Goal: Navigation & Orientation: Find specific page/section

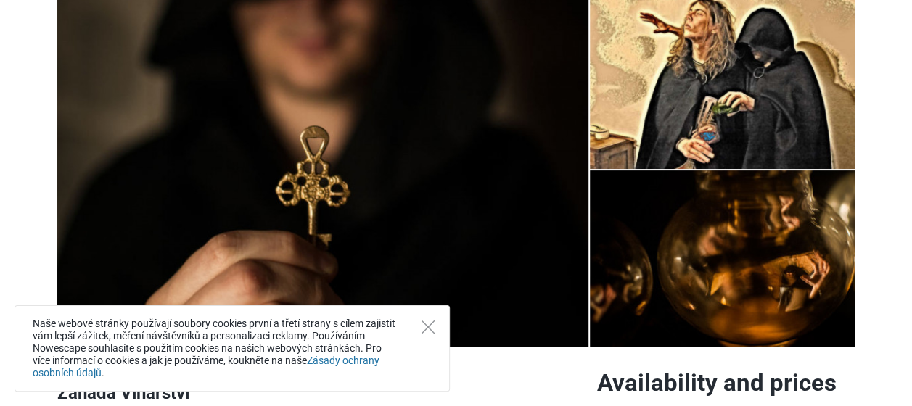
scroll to position [122, 0]
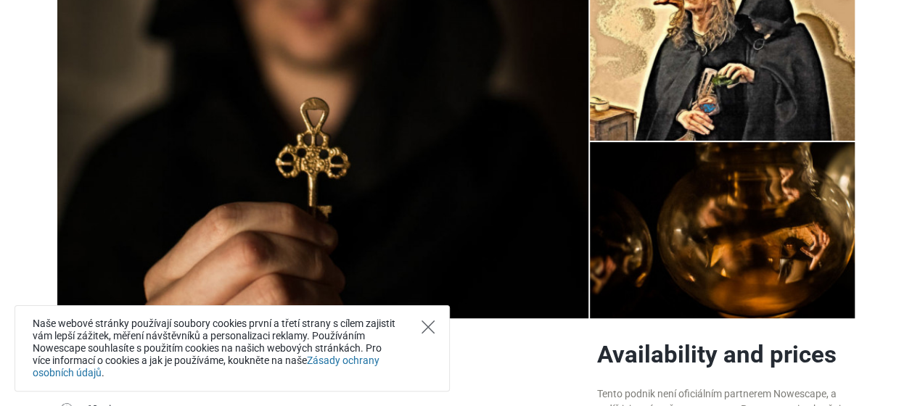
click at [425, 326] on icon "Close" at bounding box center [428, 327] width 13 height 13
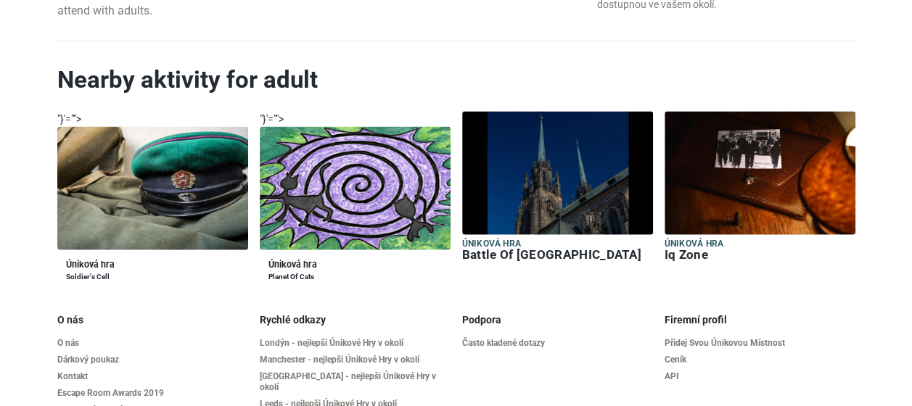
scroll to position [1523, 0]
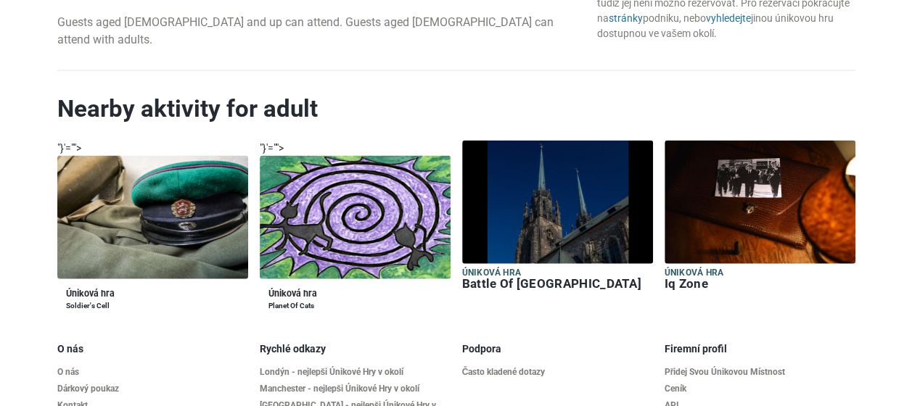
scroll to position [1580, 0]
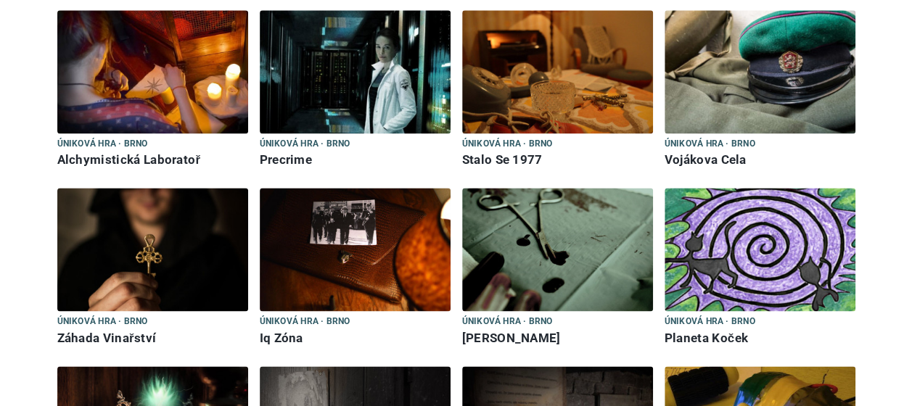
scroll to position [1006, 0]
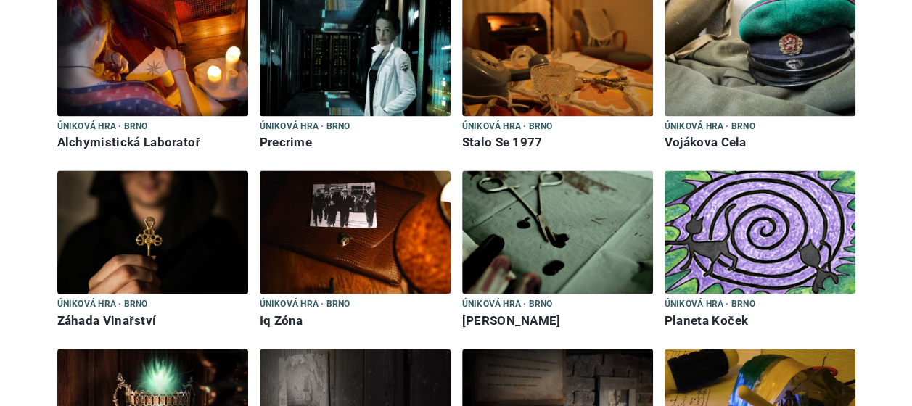
click at [151, 189] on img at bounding box center [152, 231] width 191 height 123
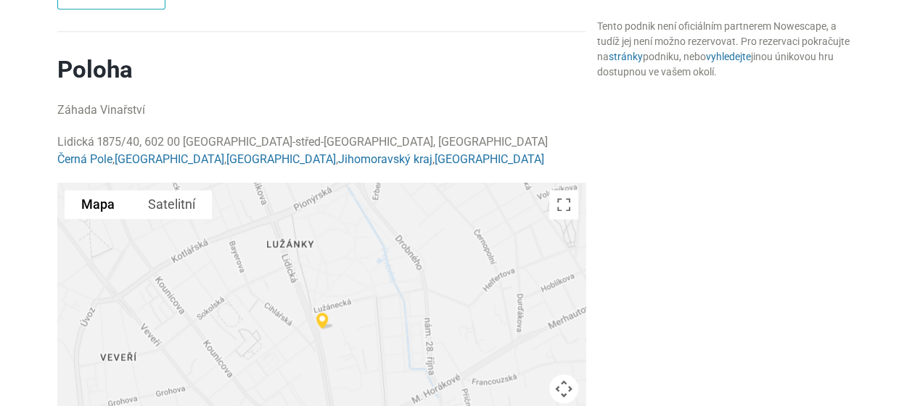
scroll to position [896, 0]
